Goal: Information Seeking & Learning: Find specific fact

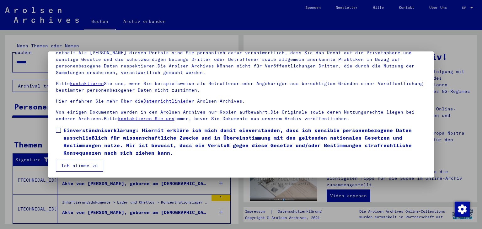
scroll to position [54, 0]
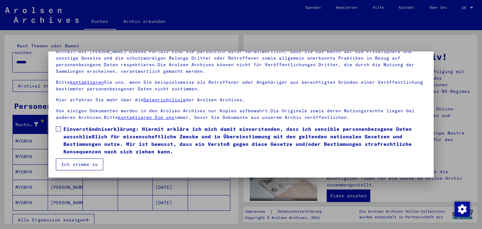
click at [61, 128] on label "Einverständniserklärung: Hiermit erkläre ich mich damit einverstanden, dass ich…" at bounding box center [241, 140] width 370 height 30
click at [77, 161] on button "Ich stimme zu" at bounding box center [79, 164] width 47 height 12
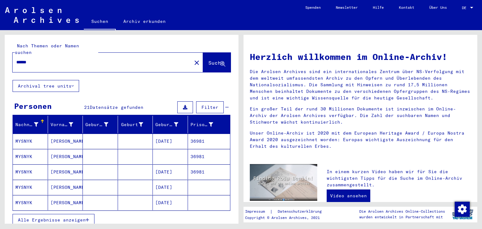
click at [72, 217] on span "Alle Ergebnisse anzeigen" at bounding box center [52, 220] width 68 height 6
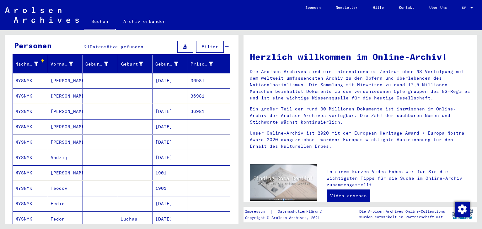
scroll to position [0, 0]
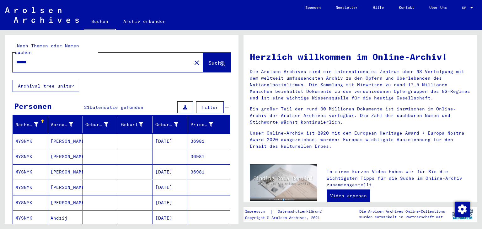
drag, startPoint x: 20, startPoint y: 54, endPoint x: 26, endPoint y: 62, distance: 9.6
click at [20, 59] on input "******" at bounding box center [100, 62] width 168 height 7
type input "******"
click at [208, 60] on span "Suche" at bounding box center [216, 63] width 16 height 6
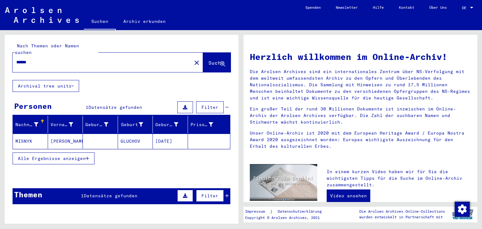
click at [29, 156] on span "Alle Ergebnisse anzeigen" at bounding box center [52, 159] width 68 height 6
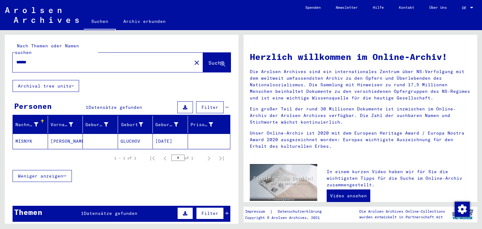
click at [30, 136] on mat-cell "MISNYK" at bounding box center [30, 141] width 35 height 15
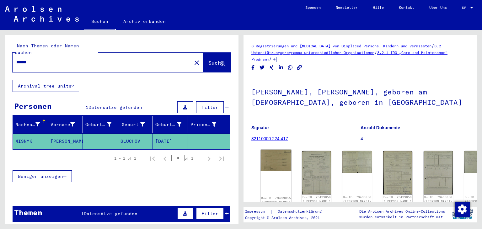
click at [268, 156] on img at bounding box center [276, 160] width 31 height 21
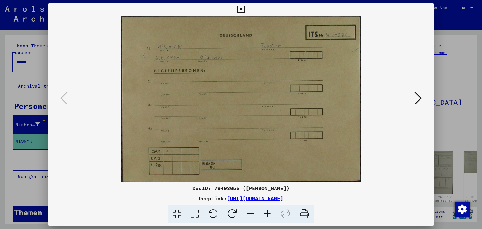
click at [419, 97] on icon at bounding box center [418, 98] width 8 height 15
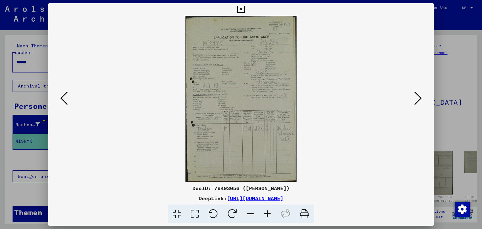
click at [268, 215] on icon at bounding box center [267, 214] width 17 height 19
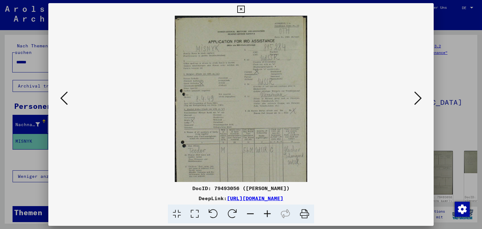
click at [268, 215] on icon at bounding box center [267, 214] width 17 height 19
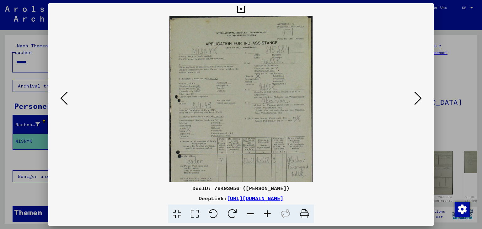
click at [268, 215] on icon at bounding box center [267, 214] width 17 height 19
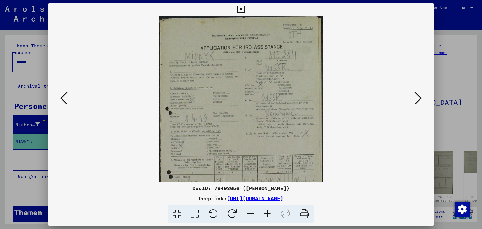
click at [268, 215] on icon at bounding box center [267, 214] width 17 height 19
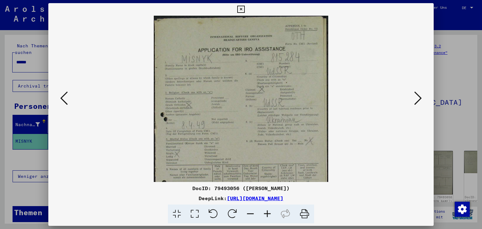
click at [268, 215] on icon at bounding box center [267, 214] width 17 height 19
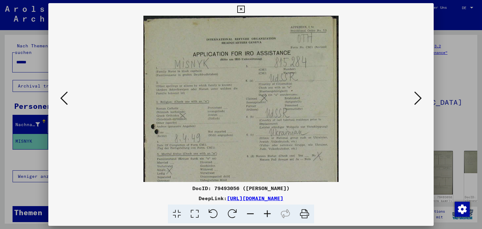
click at [268, 215] on icon at bounding box center [267, 214] width 17 height 19
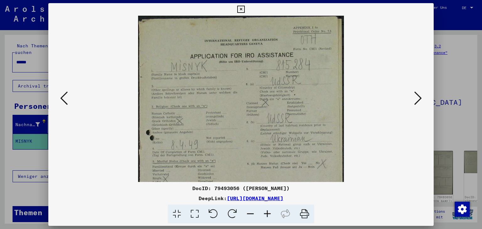
click at [268, 215] on icon at bounding box center [267, 214] width 17 height 19
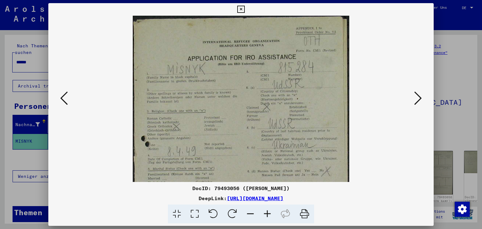
click at [268, 215] on icon at bounding box center [267, 214] width 17 height 19
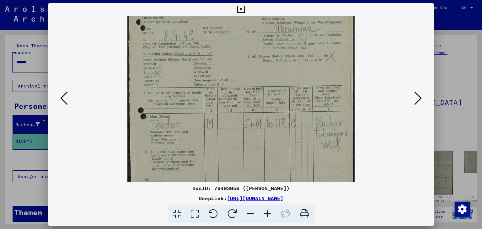
drag, startPoint x: 236, startPoint y: 165, endPoint x: 221, endPoint y: 44, distance: 122.4
click at [221, 44] on img at bounding box center [240, 62] width 227 height 339
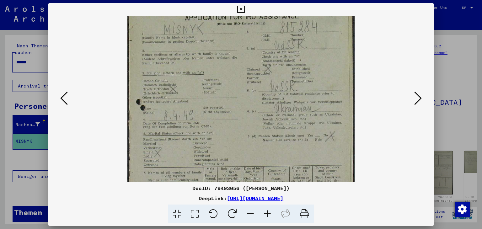
scroll to position [28, 0]
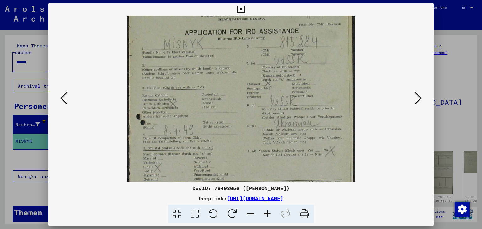
drag, startPoint x: 252, startPoint y: 148, endPoint x: 227, endPoint y: 152, distance: 25.7
click at [226, 153] on img at bounding box center [240, 157] width 227 height 339
click at [417, 97] on icon at bounding box center [418, 98] width 8 height 15
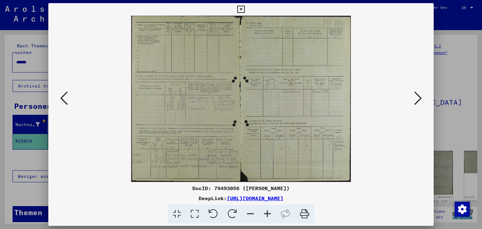
scroll to position [0, 0]
click at [268, 211] on icon at bounding box center [267, 214] width 17 height 19
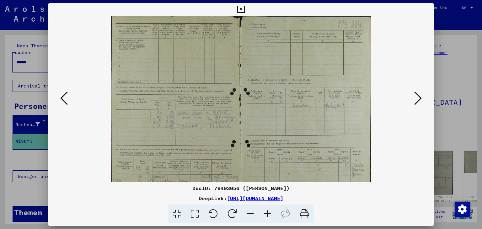
click at [268, 211] on icon at bounding box center [267, 214] width 17 height 19
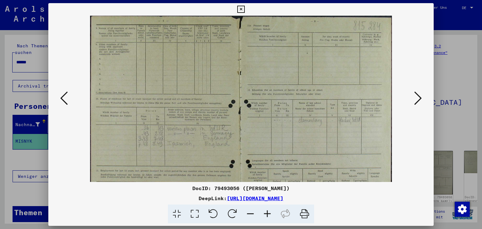
click at [268, 211] on icon at bounding box center [267, 214] width 17 height 19
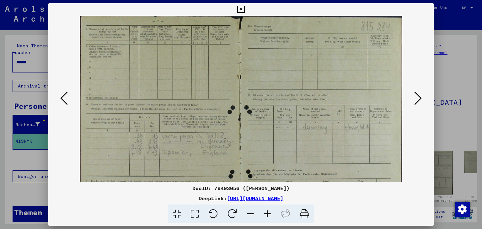
click at [268, 211] on icon at bounding box center [267, 214] width 17 height 19
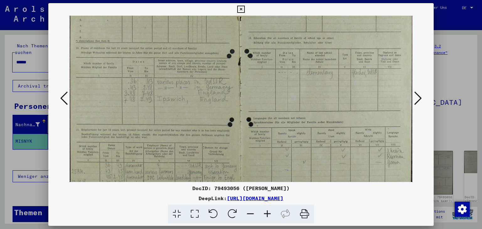
scroll to position [64, 0]
drag, startPoint x: 182, startPoint y: 166, endPoint x: 170, endPoint y: 103, distance: 64.5
click at [170, 103] on img at bounding box center [240, 82] width 343 height 260
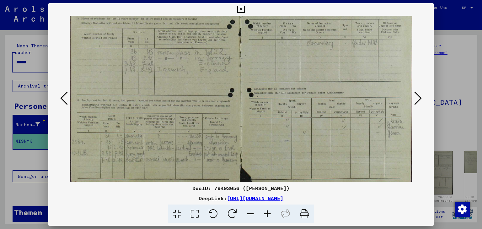
scroll to position [94, 0]
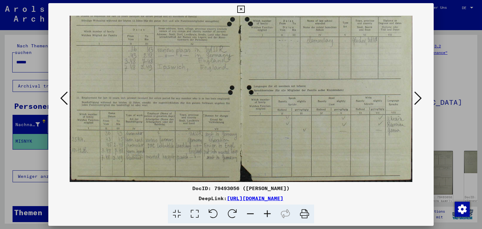
drag, startPoint x: 164, startPoint y: 149, endPoint x: 174, endPoint y: 83, distance: 66.9
click at [174, 83] on img at bounding box center [241, 52] width 343 height 260
click at [268, 212] on icon at bounding box center [267, 214] width 17 height 19
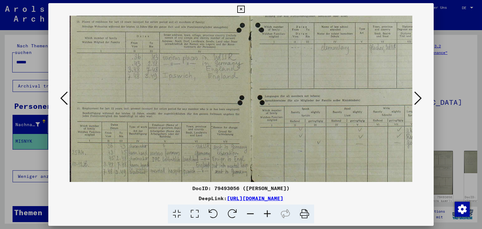
click at [268, 212] on icon at bounding box center [267, 214] width 17 height 19
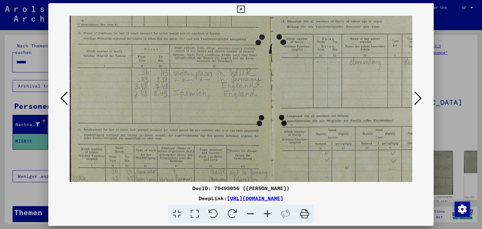
click at [268, 212] on icon at bounding box center [267, 214] width 17 height 19
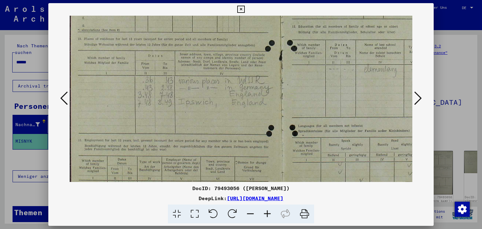
click at [268, 212] on icon at bounding box center [267, 214] width 17 height 19
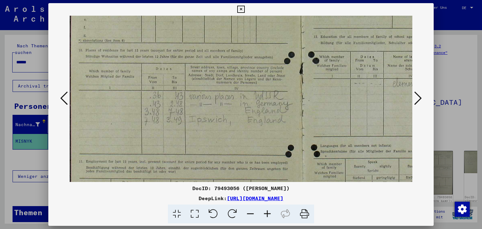
click at [268, 212] on icon at bounding box center [267, 214] width 17 height 19
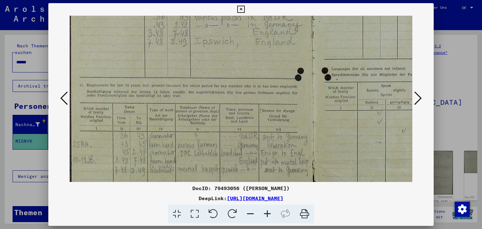
scroll to position [204, 4]
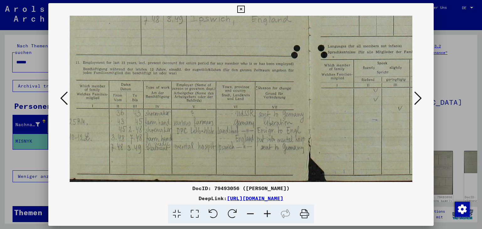
drag, startPoint x: 245, startPoint y: 160, endPoint x: 256, endPoint y: 8, distance: 152.2
click at [256, 8] on div "DocID: 79493056 ([PERSON_NAME]) DeepLink: [URL][DOMAIN_NAME]" at bounding box center [240, 113] width 385 height 221
click at [240, 9] on icon at bounding box center [240, 10] width 7 height 8
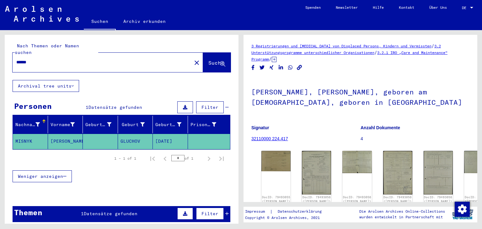
click at [28, 59] on input "******" at bounding box center [102, 62] width 172 height 7
type input "******"
click at [208, 60] on span "Suche" at bounding box center [216, 63] width 16 height 6
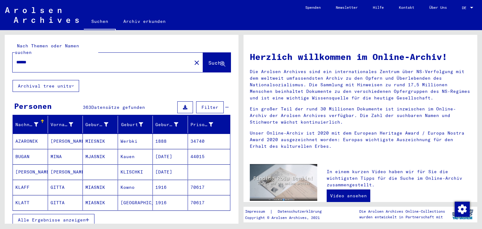
click at [80, 217] on span "Alle Ergebnisse anzeigen" at bounding box center [52, 220] width 68 height 6
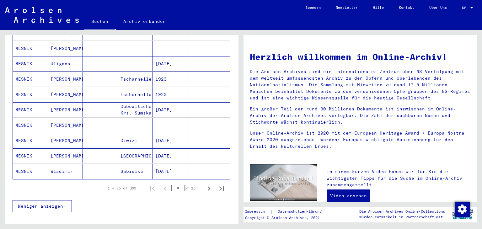
scroll to position [345, 0]
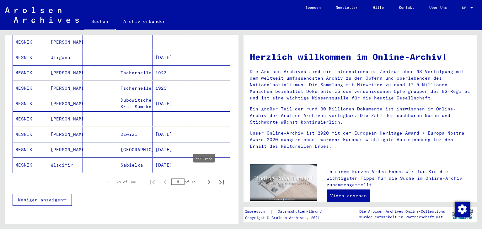
click at [208, 180] on icon "Next page" at bounding box center [209, 182] width 3 height 4
type input "*"
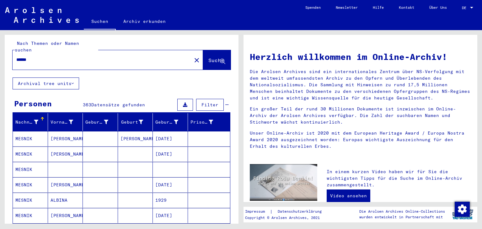
scroll to position [0, 0]
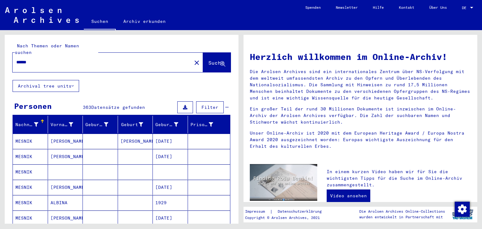
click at [88, 59] on input "******" at bounding box center [100, 62] width 168 height 7
type input "**********"
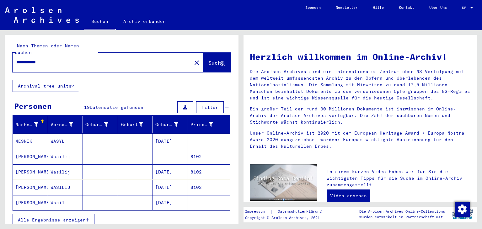
click at [77, 215] on button "Alle Ergebnisse anzeigen" at bounding box center [54, 220] width 82 height 12
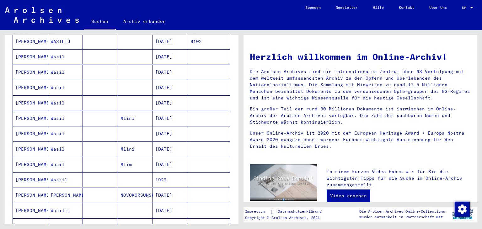
scroll to position [157, 0]
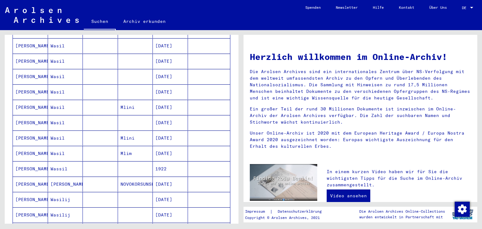
click at [24, 148] on mat-cell "[PERSON_NAME]" at bounding box center [30, 153] width 35 height 15
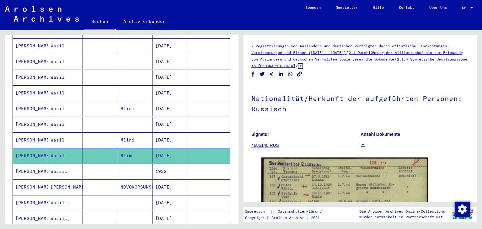
click at [20, 179] on mat-cell "[PERSON_NAME]" at bounding box center [30, 186] width 35 height 15
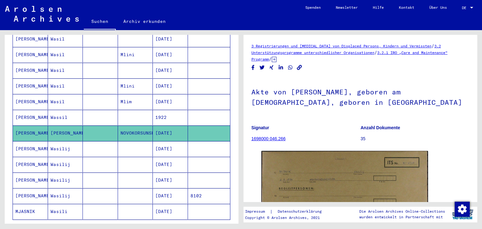
scroll to position [221, 0]
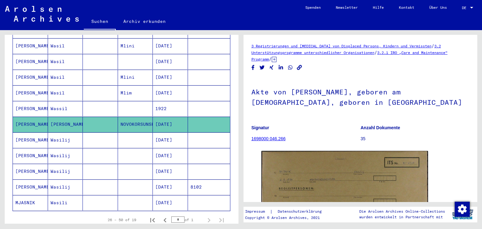
click at [24, 117] on mat-cell "[PERSON_NAME]" at bounding box center [30, 124] width 35 height 15
click at [23, 101] on mat-cell "[PERSON_NAME]" at bounding box center [30, 108] width 35 height 15
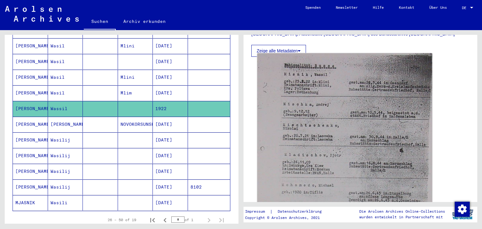
scroll to position [188, 0]
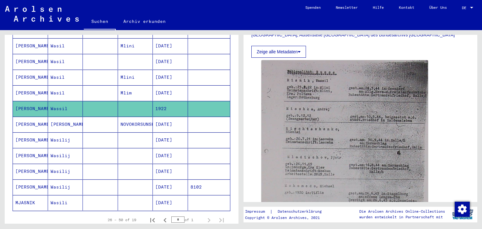
click at [141, 117] on mat-cell "NOVOKORSUNSKAJA" at bounding box center [135, 124] width 35 height 15
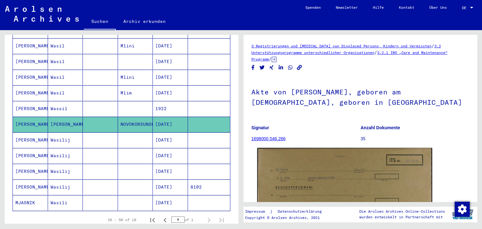
click at [310, 182] on img at bounding box center [344, 209] width 175 height 122
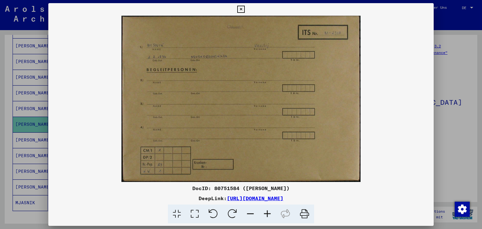
click at [267, 215] on icon at bounding box center [267, 214] width 17 height 19
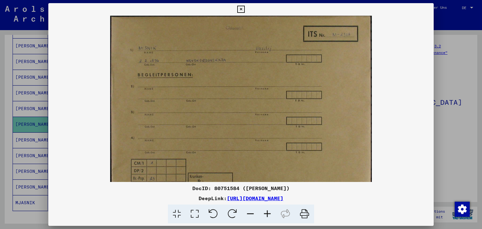
click at [267, 215] on icon at bounding box center [267, 214] width 17 height 19
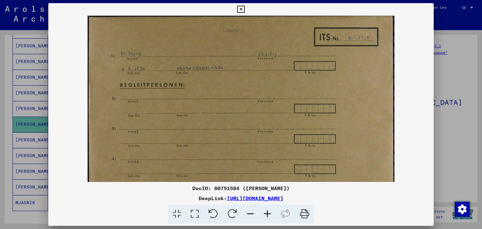
click at [267, 215] on icon at bounding box center [267, 214] width 17 height 19
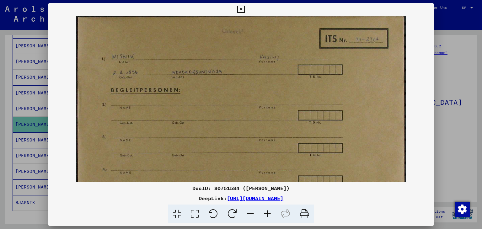
click at [267, 215] on icon at bounding box center [267, 214] width 17 height 19
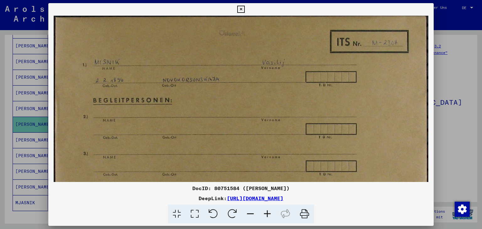
click at [267, 215] on icon at bounding box center [267, 214] width 17 height 19
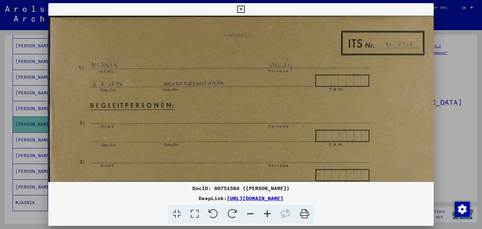
click at [267, 215] on icon at bounding box center [267, 214] width 17 height 19
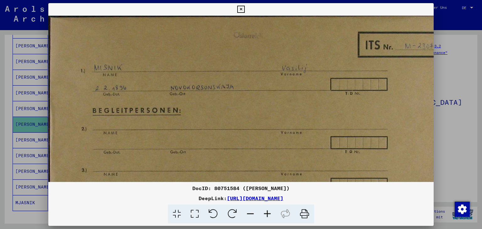
click at [267, 215] on icon at bounding box center [267, 214] width 17 height 19
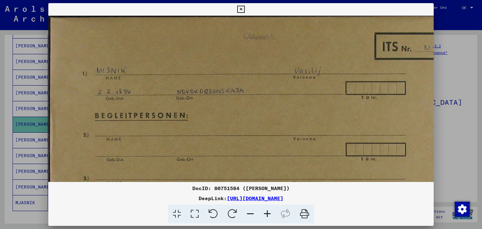
click at [267, 215] on icon at bounding box center [267, 214] width 17 height 19
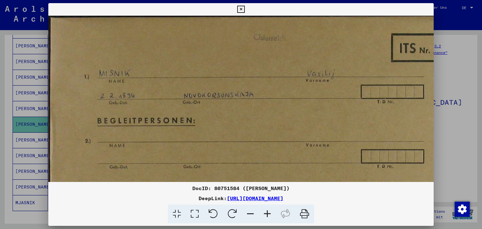
click at [241, 8] on icon at bounding box center [240, 10] width 7 height 8
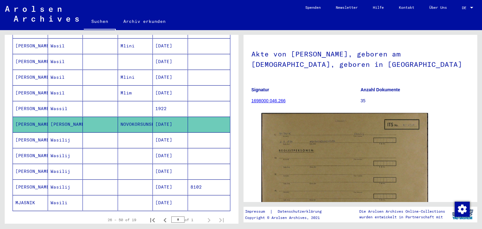
scroll to position [125, 0]
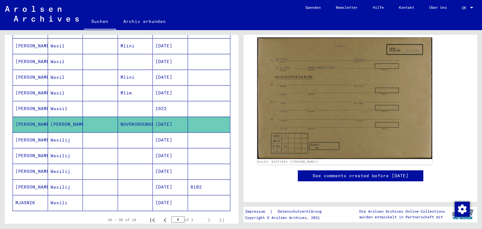
click at [306, 80] on img at bounding box center [344, 99] width 175 height 122
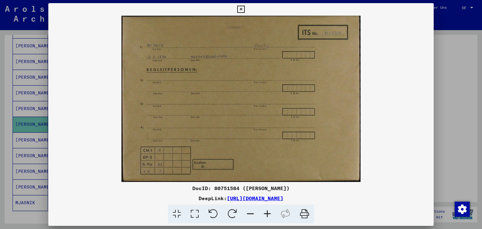
click at [270, 211] on icon at bounding box center [267, 214] width 17 height 19
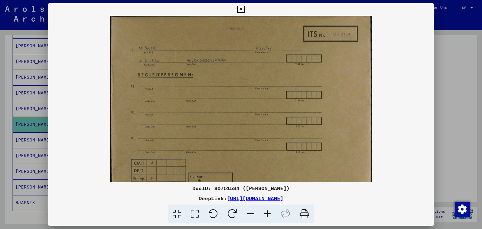
click at [270, 211] on icon at bounding box center [267, 214] width 17 height 19
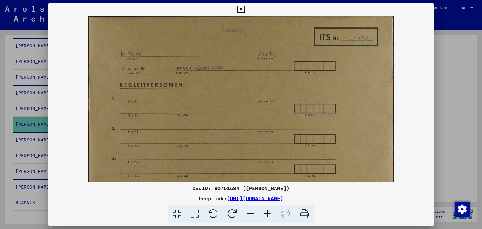
click at [270, 211] on icon at bounding box center [267, 214] width 17 height 19
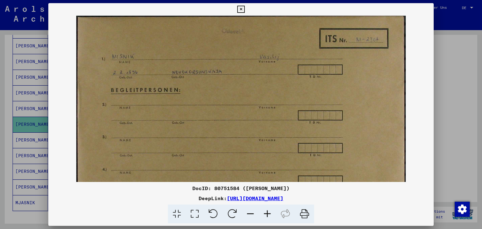
click at [270, 211] on icon at bounding box center [267, 214] width 17 height 19
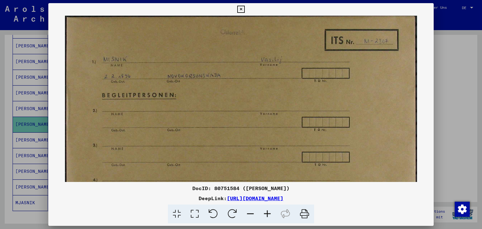
click at [270, 211] on icon at bounding box center [267, 214] width 17 height 19
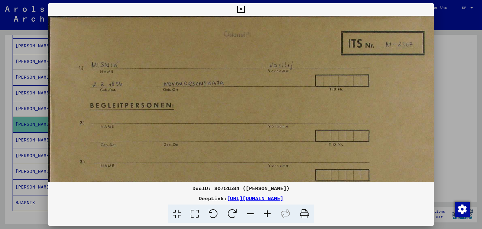
click at [270, 211] on icon at bounding box center [267, 214] width 17 height 19
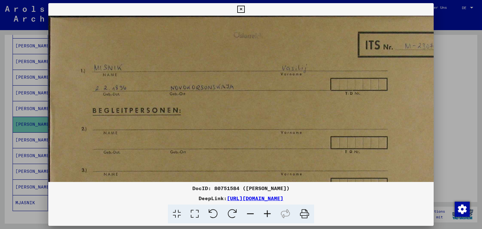
click at [239, 9] on icon at bounding box center [240, 10] width 7 height 8
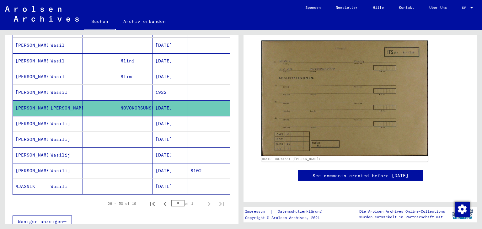
scroll to position [277, 0]
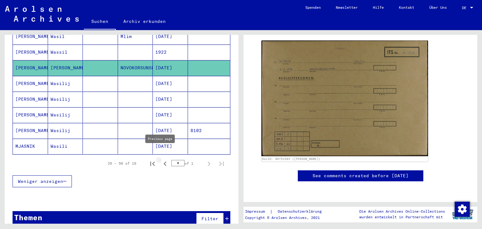
click at [161, 159] on icon "Previous page" at bounding box center [165, 163] width 9 height 9
type input "*"
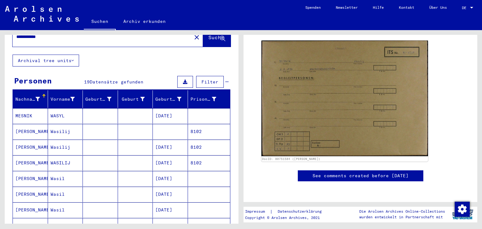
scroll to position [0, 0]
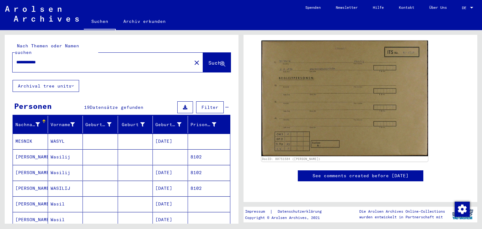
click at [260, 13] on mat-toolbar "Suchen Archiv erkunden Detailfragen/-infos zu den Dokumenten? Stelle hier einen…" at bounding box center [241, 15] width 482 height 30
